Goal: Navigation & Orientation: Go to known website

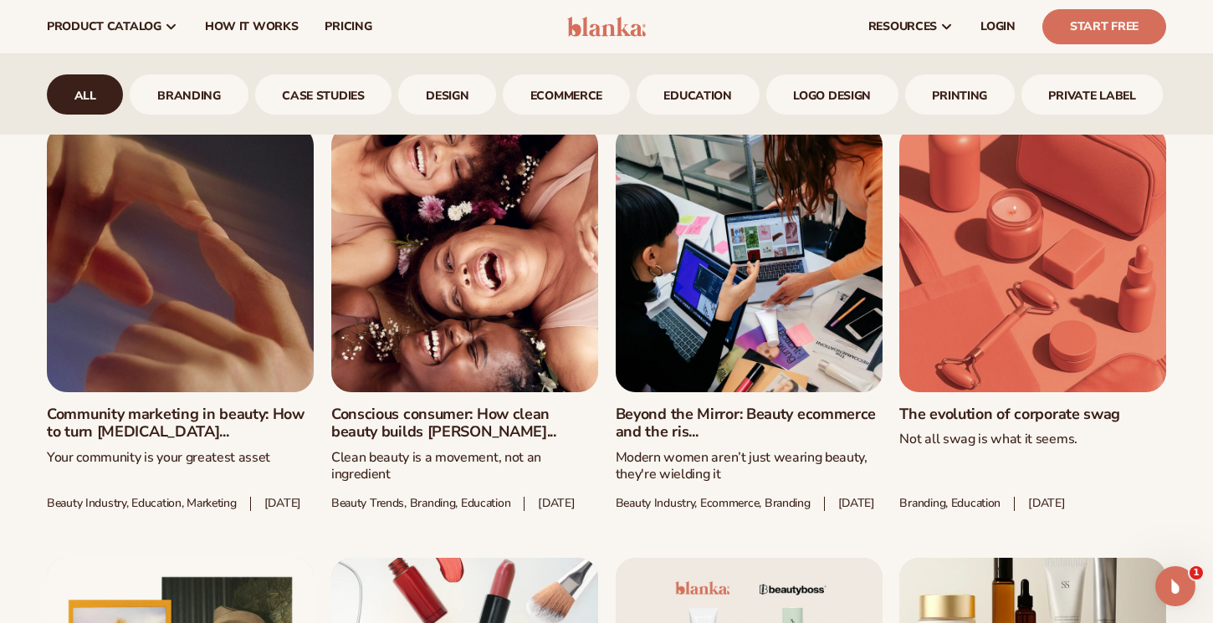
click at [610, 24] on img at bounding box center [606, 27] width 79 height 20
